Goal: Browse casually: Explore the website without a specific task or goal

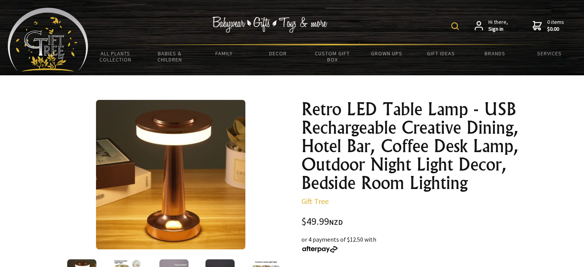
scroll to position [38, 0]
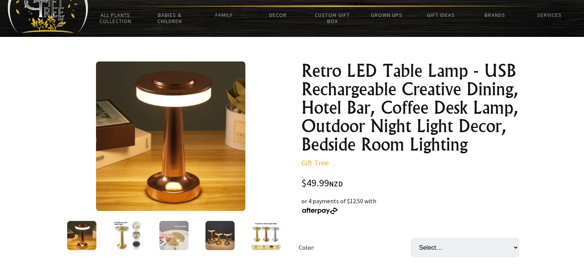
click at [141, 238] on img at bounding box center [127, 235] width 29 height 29
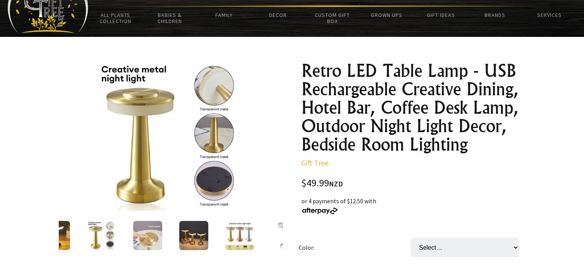
click at [149, 235] on img at bounding box center [147, 235] width 29 height 29
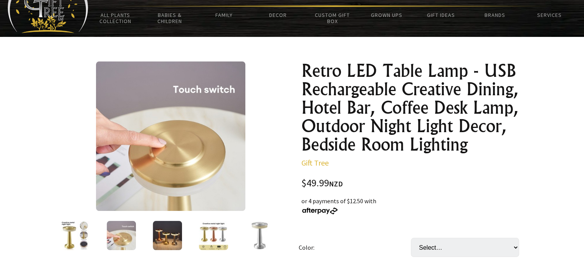
click at [163, 236] on img at bounding box center [167, 235] width 29 height 29
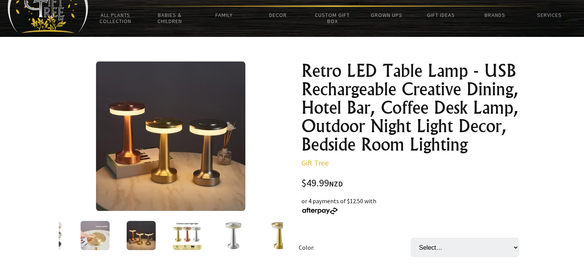
click at [185, 239] on img at bounding box center [186, 235] width 29 height 29
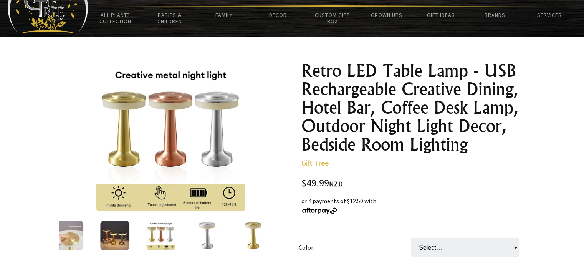
click at [205, 241] on img at bounding box center [206, 235] width 29 height 29
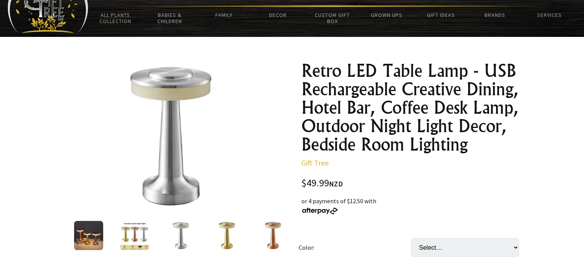
click at [226, 236] on img at bounding box center [226, 235] width 29 height 29
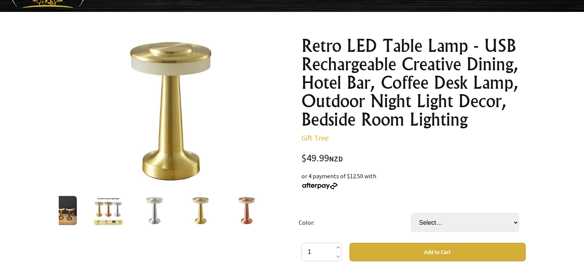
scroll to position [77, 0]
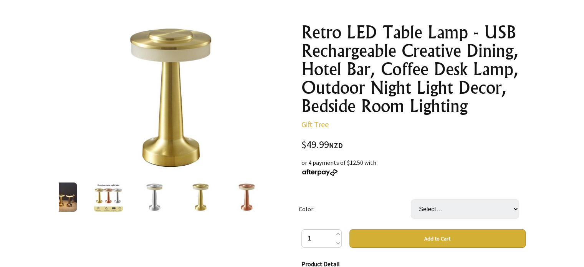
click at [249, 195] on img at bounding box center [246, 196] width 29 height 29
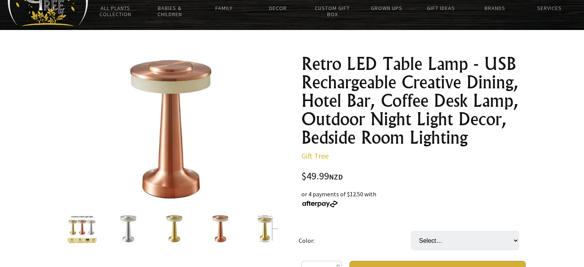
scroll to position [38, 0]
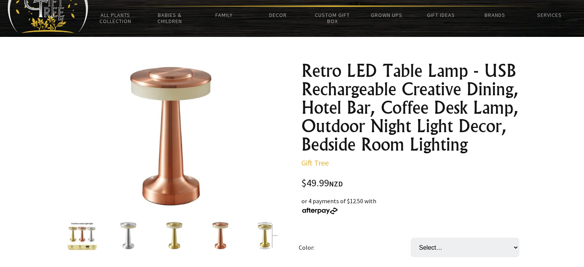
click at [85, 239] on img at bounding box center [81, 235] width 29 height 29
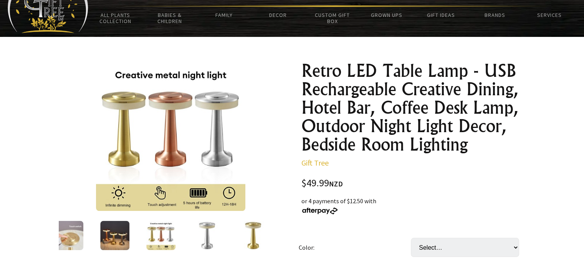
click at [250, 227] on img at bounding box center [252, 235] width 29 height 29
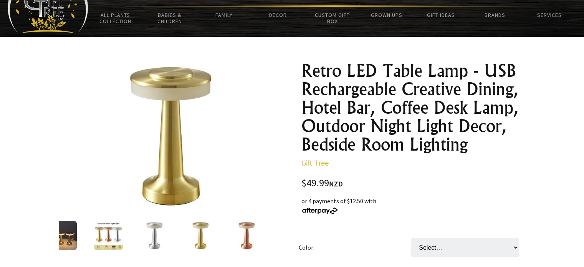
click at [249, 230] on img at bounding box center [246, 235] width 29 height 29
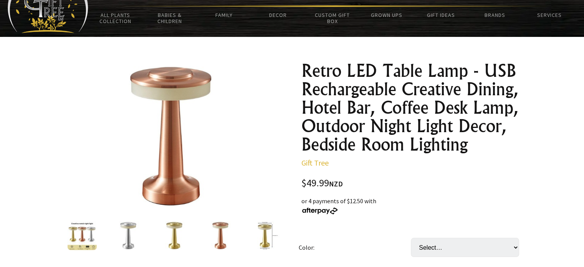
click at [264, 228] on img at bounding box center [265, 235] width 29 height 29
